Goal: Information Seeking & Learning: Learn about a topic

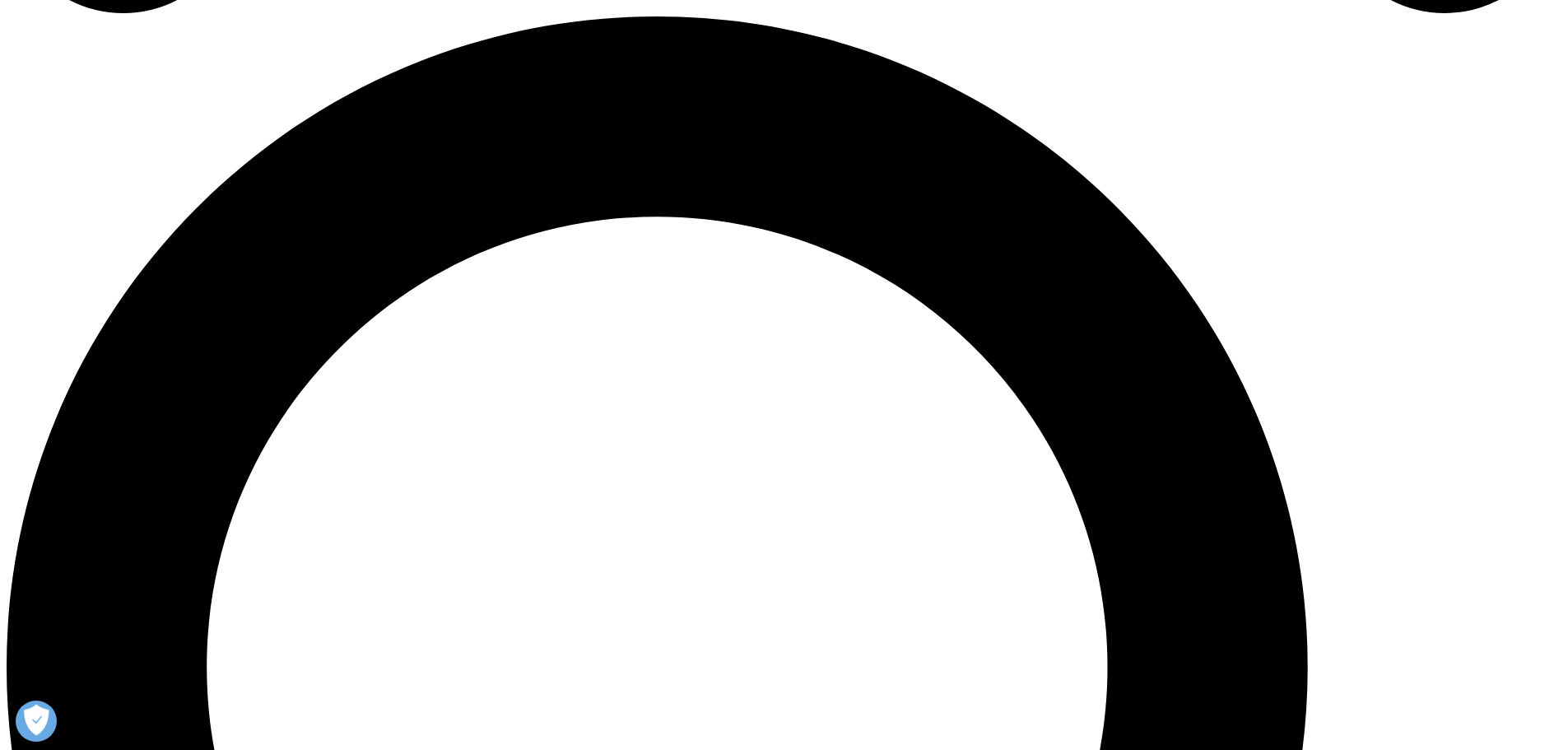
scroll to position [1646, 0]
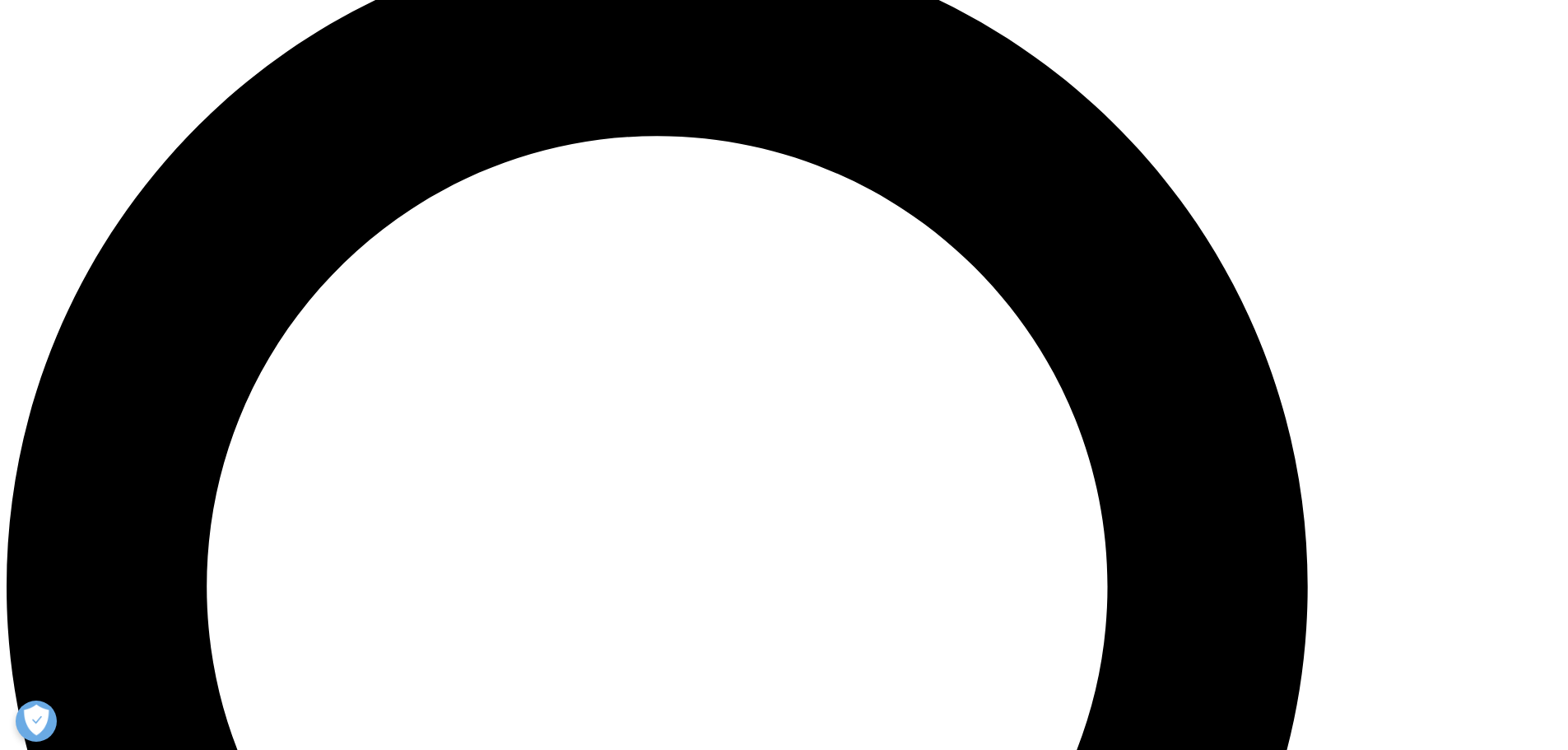
drag, startPoint x: 597, startPoint y: 312, endPoint x: 929, endPoint y: 320, distance: 332.1
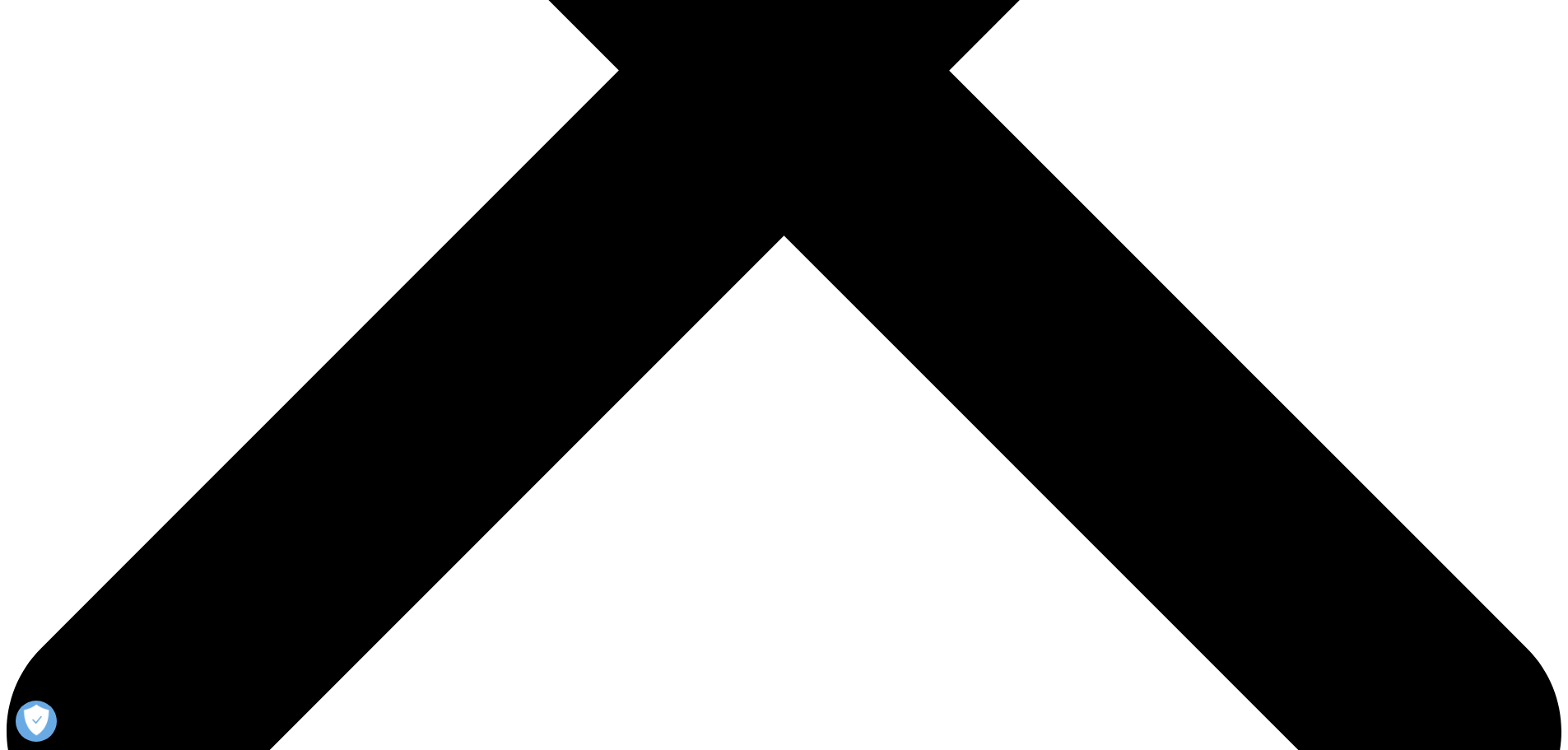
scroll to position [576, 0]
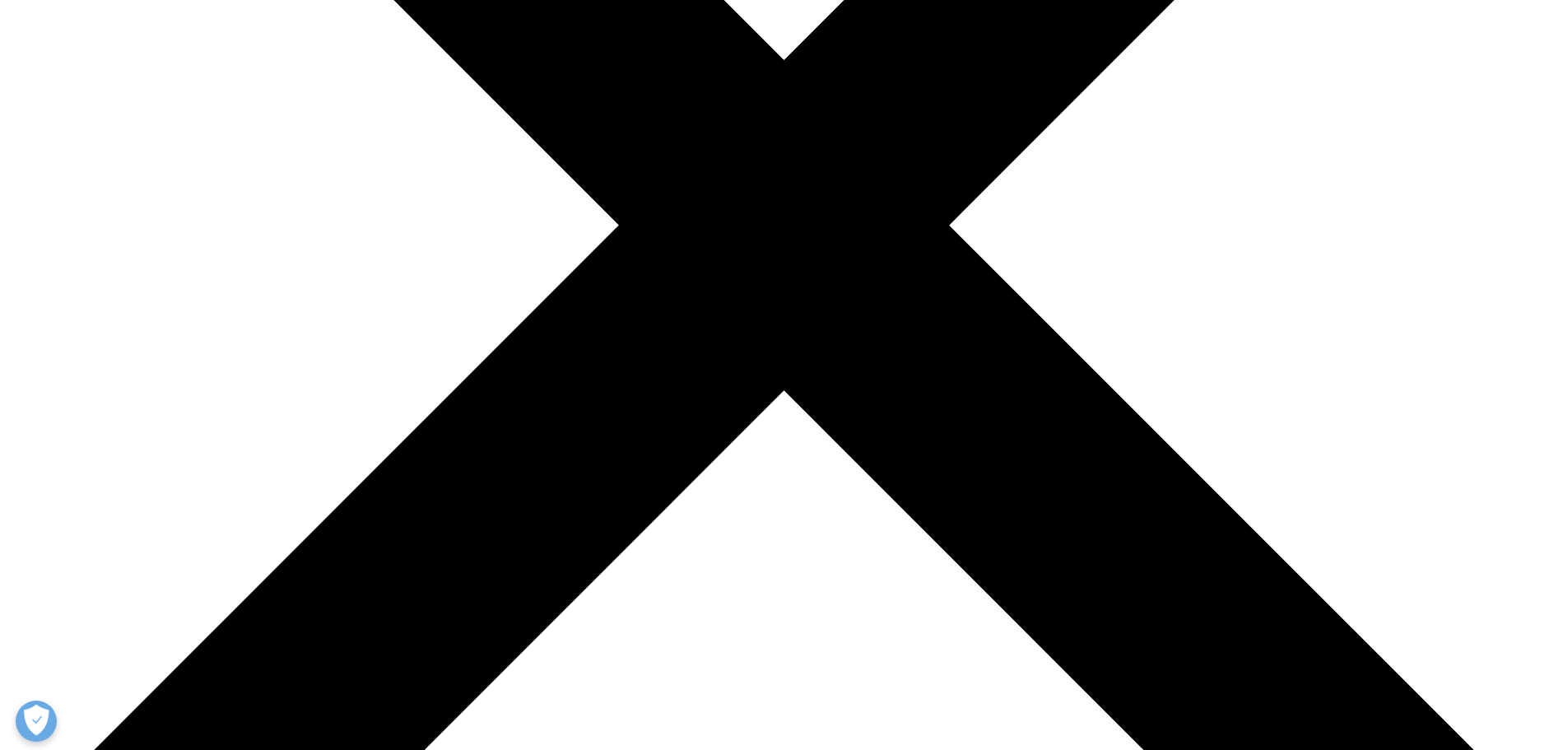
drag, startPoint x: 681, startPoint y: 106, endPoint x: 1041, endPoint y: 106, distance: 360.0
drag, startPoint x: 560, startPoint y: 121, endPoint x: 959, endPoint y: 121, distance: 399.0
drag, startPoint x: 527, startPoint y: 144, endPoint x: 1029, endPoint y: 146, distance: 502.0
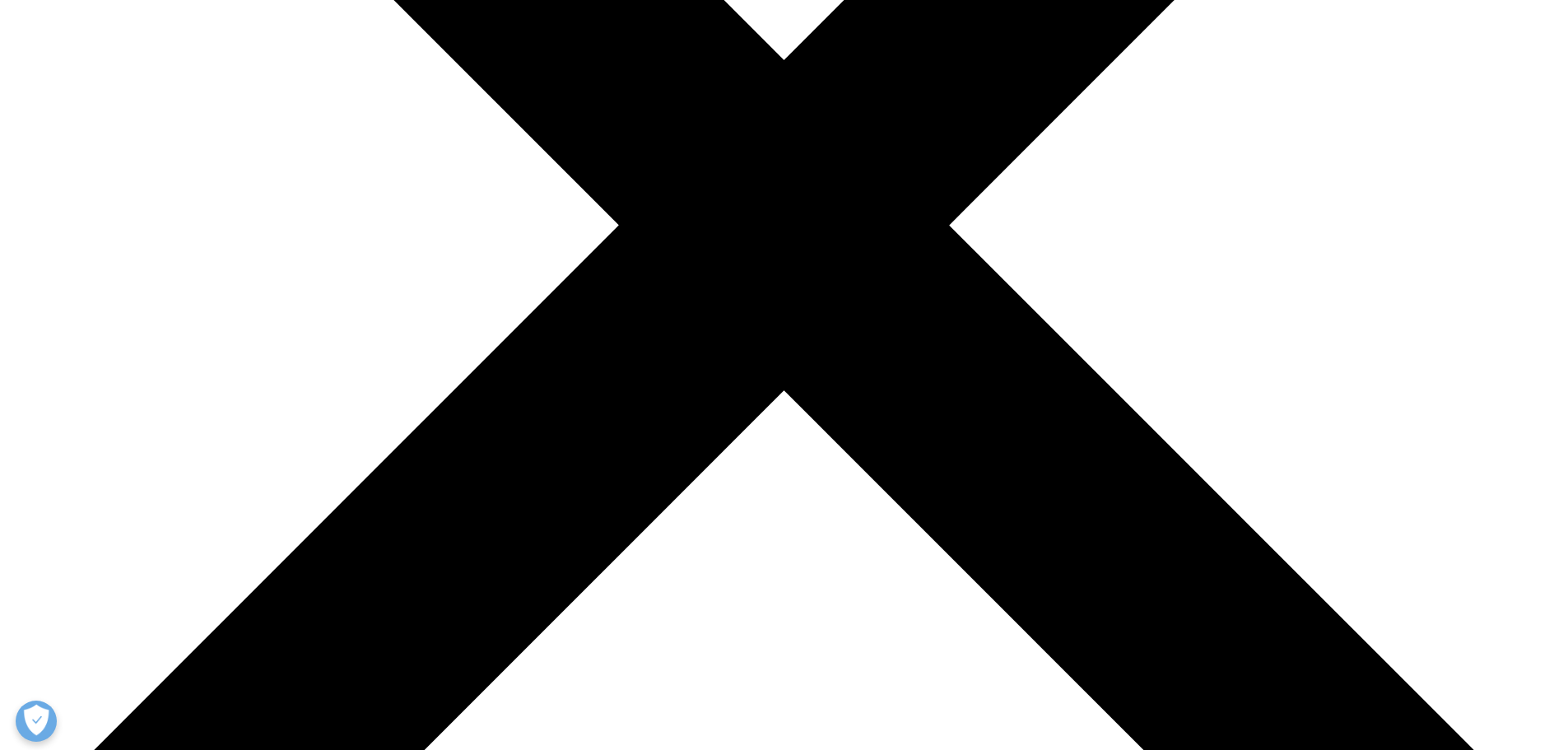
drag, startPoint x: 690, startPoint y: 194, endPoint x: 1007, endPoint y: 194, distance: 317.0
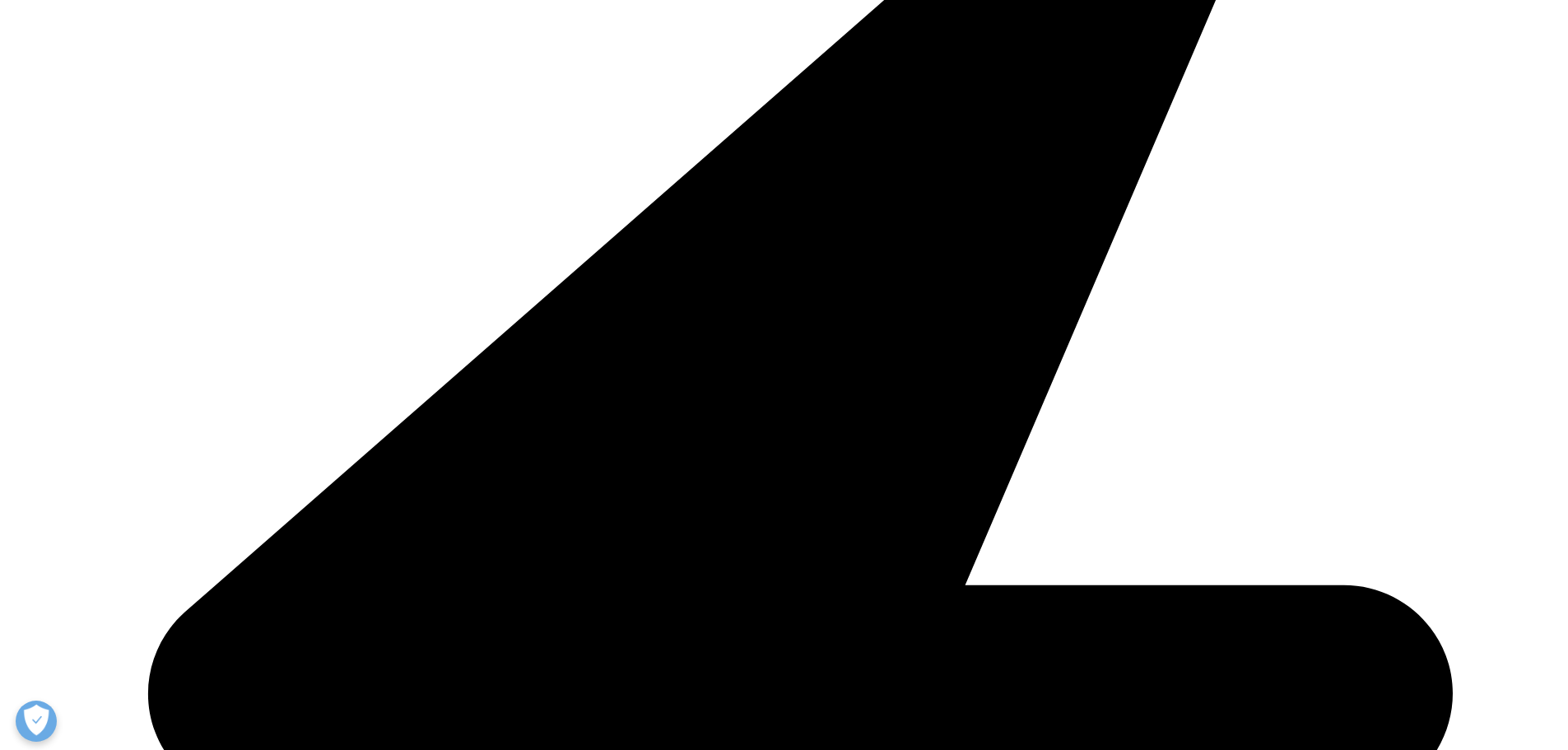
drag, startPoint x: 645, startPoint y: 251, endPoint x: 1111, endPoint y: 251, distance: 466.0
drag, startPoint x: 636, startPoint y: 261, endPoint x: 1072, endPoint y: 261, distance: 436.0
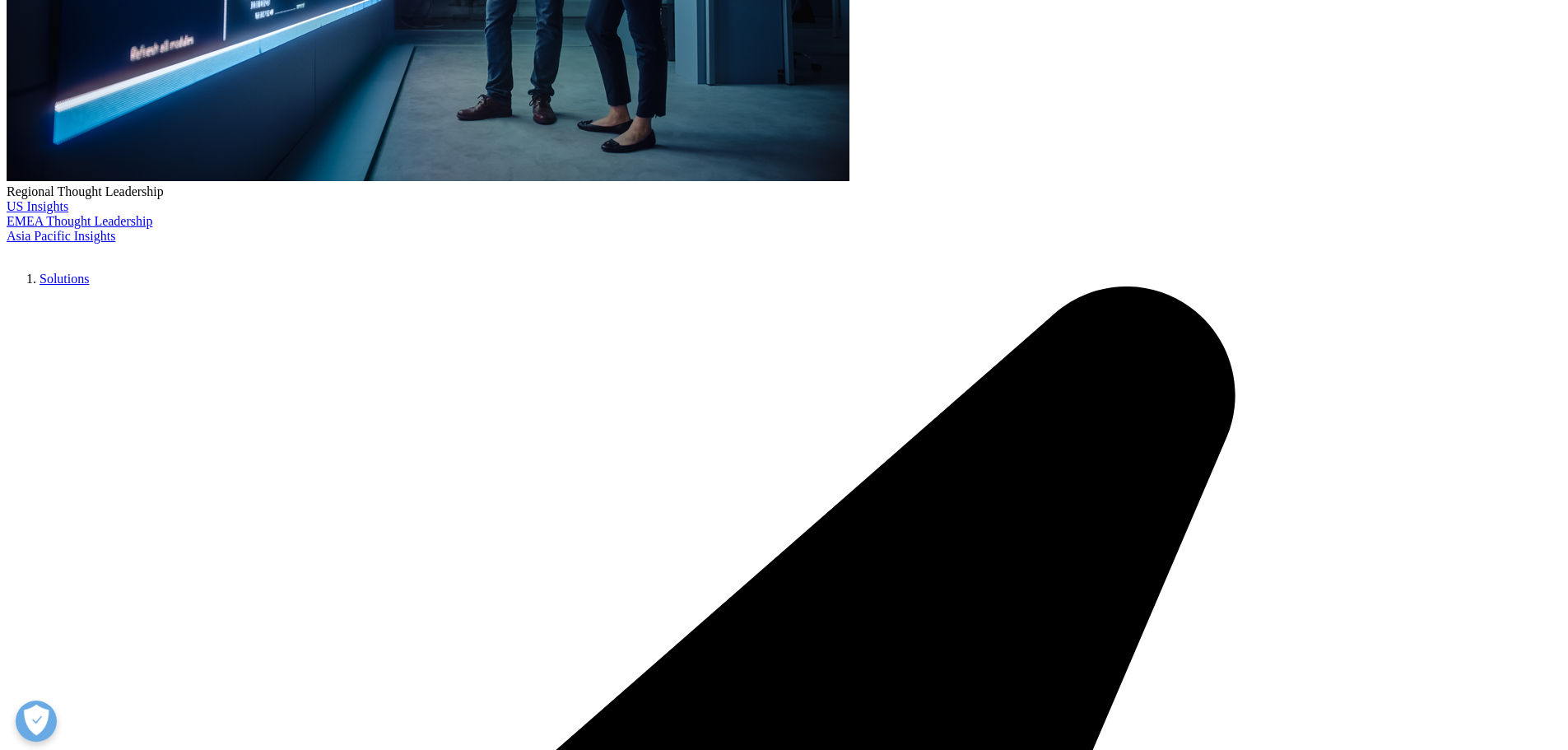
drag, startPoint x: 535, startPoint y: 285, endPoint x: 1210, endPoint y: 285, distance: 675.0
drag, startPoint x: 535, startPoint y: 301, endPoint x: 1035, endPoint y: 301, distance: 500.0
drag, startPoint x: 571, startPoint y: 335, endPoint x: 966, endPoint y: 335, distance: 395.0
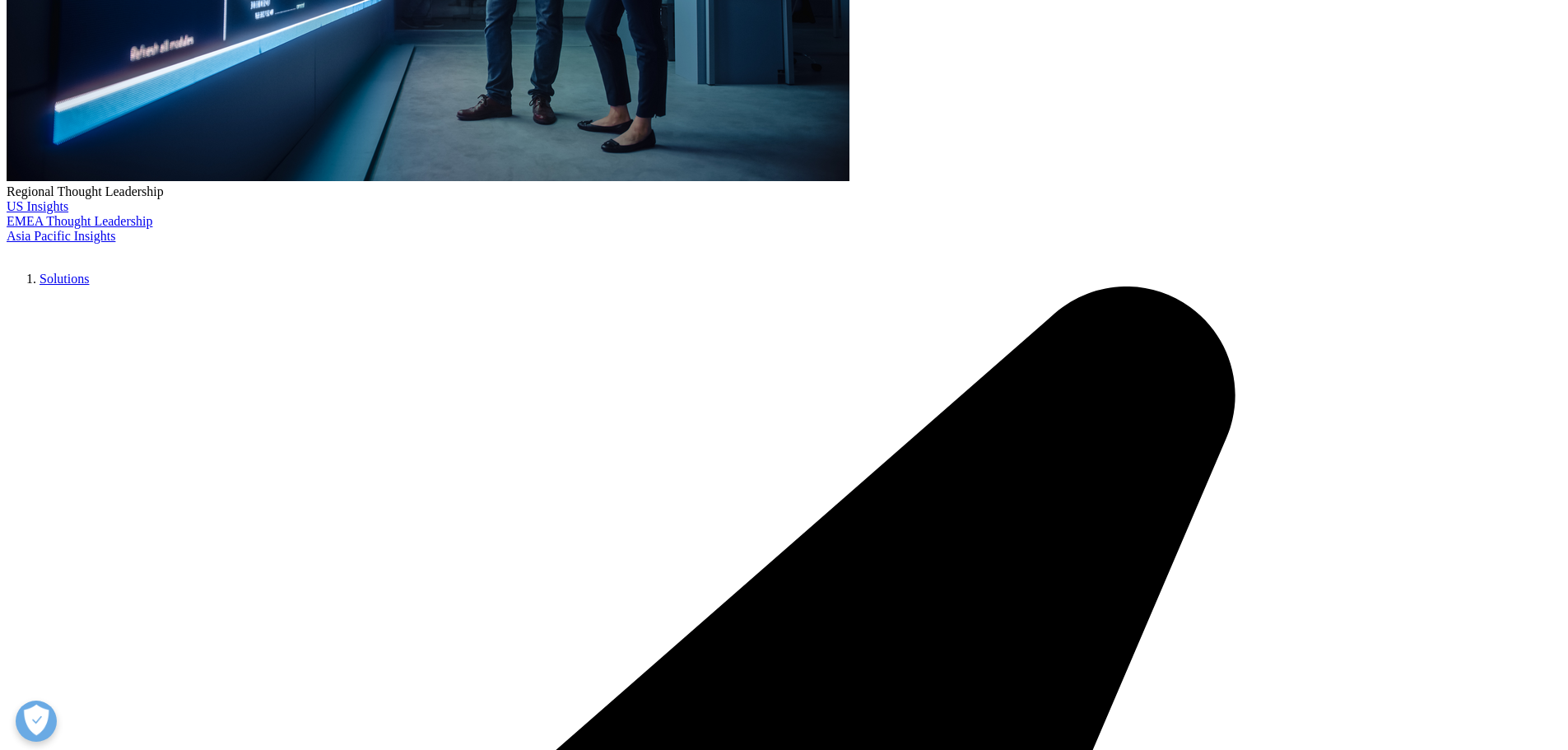
drag, startPoint x: 693, startPoint y: 357, endPoint x: 953, endPoint y: 365, distance: 260.1
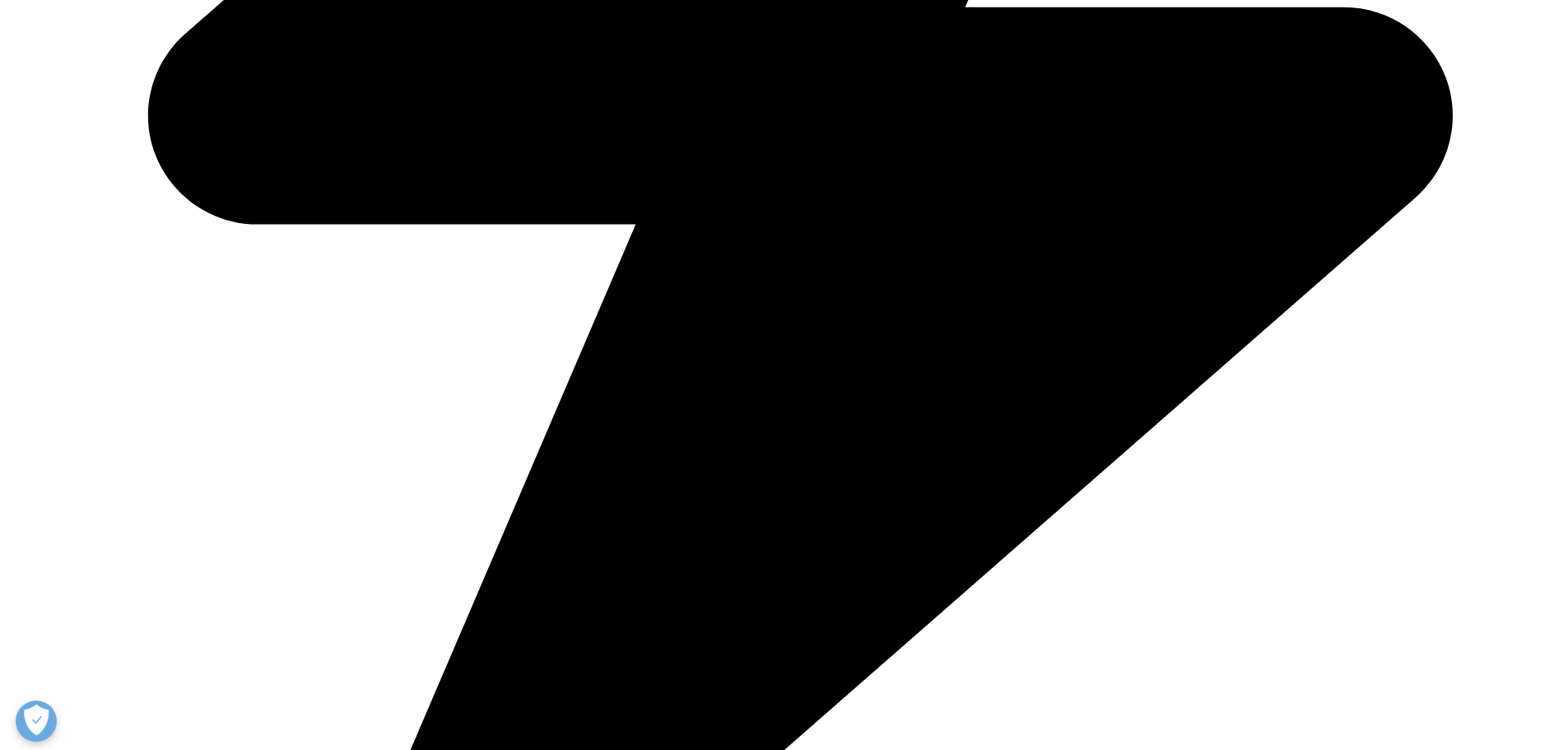
scroll to position [1646, 0]
